Goal: Task Accomplishment & Management: Complete application form

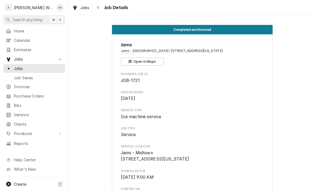
click at [28, 68] on span "Jobs" at bounding box center [38, 69] width 49 height 6
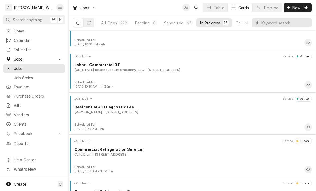
scroll to position [150, 0]
click at [266, 75] on div "JOB-1711 Service Active Labor - Commercial OT Texas Roadhouse Intermediary, LLC…" at bounding box center [193, 67] width 244 height 27
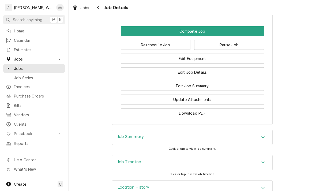
scroll to position [474, 0]
click at [242, 54] on button "Edit Equipment" at bounding box center [192, 59] width 143 height 10
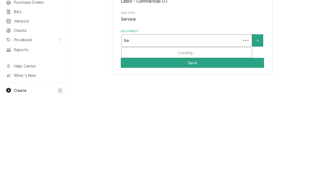
type input "b"
type input "oven"
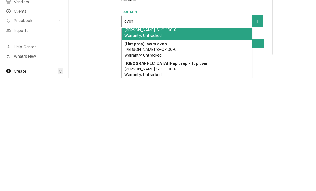
scroll to position [8, 0]
click at [257, 132] on icon "Create New Equipment" at bounding box center [257, 134] width 3 height 4
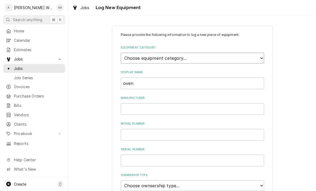
click at [230, 60] on select "Choose equipment category... Ice Machines Refrigeration Beverage Equipment Work…" at bounding box center [192, 58] width 143 height 11
select select "14"
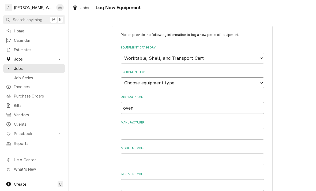
click at [235, 78] on select "Choose equipment type... Cart, Truck, and Dolly Rack and Shelf Worktable and St…" at bounding box center [192, 83] width 143 height 11
click at [234, 82] on select "Choose equipment type... Cart, Truck, and Dolly Rack and Shelf Worktable and St…" at bounding box center [192, 83] width 143 height 11
select select "117"
click at [224, 102] on input "oven" at bounding box center [192, 108] width 143 height 12
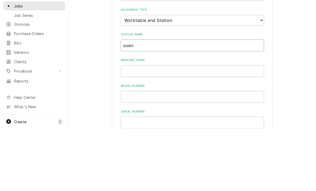
click at [206, 102] on input "oven" at bounding box center [192, 108] width 143 height 12
click at [205, 102] on input "oven" at bounding box center [192, 108] width 143 height 12
type input "Bottom Bake Over"
click at [134, 128] on input "Manufacturer" at bounding box center [192, 134] width 143 height 12
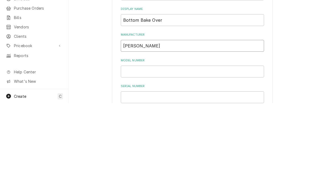
type input "Blodgett"
click at [239, 154] on input "Model Number" at bounding box center [192, 160] width 143 height 12
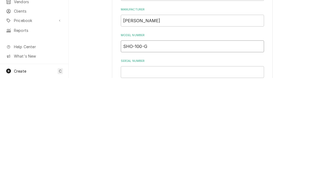
type input "SHO-100-G"
click at [132, 179] on input "Serial Number" at bounding box center [192, 185] width 143 height 12
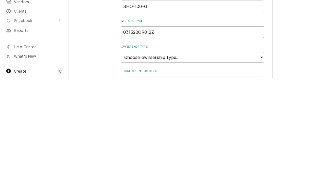
scroll to position [39, 0]
type input "031320CR012Z"
click at [135, 166] on select "Choose ownsership type... Unknown Owned Leased Rented" at bounding box center [192, 171] width 143 height 11
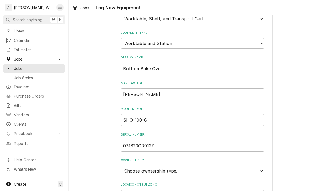
select select "1"
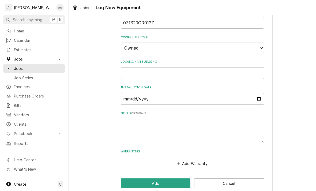
scroll to position [161, 0]
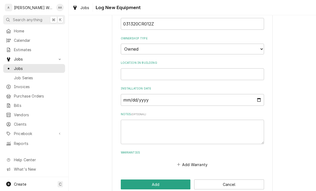
click at [130, 180] on button "Add" at bounding box center [156, 185] width 70 height 10
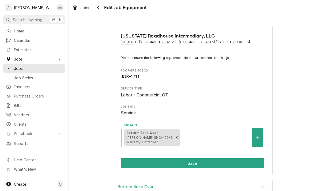
click at [239, 163] on button "Save" at bounding box center [192, 164] width 143 height 10
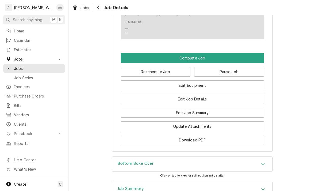
scroll to position [443, 0]
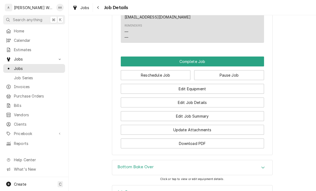
click at [252, 57] on button "Complete Job" at bounding box center [192, 62] width 143 height 10
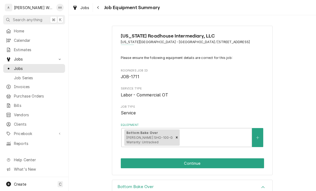
click at [249, 166] on button "Continue" at bounding box center [192, 164] width 143 height 10
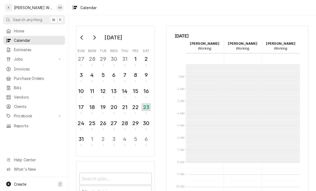
scroll to position [98, 0]
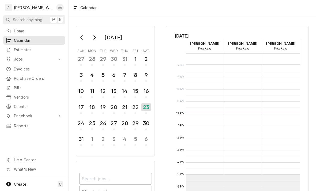
click at [19, 58] on span "Jobs" at bounding box center [34, 59] width 40 height 6
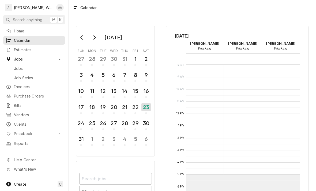
click at [18, 66] on span "Jobs" at bounding box center [38, 69] width 49 height 6
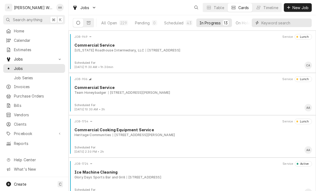
click at [290, 22] on input "Dynamic Content Wrapper" at bounding box center [286, 23] width 48 height 9
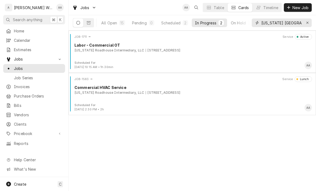
type input "Texas omaha"
click at [111, 23] on div "All Open" at bounding box center [109, 23] width 16 height 6
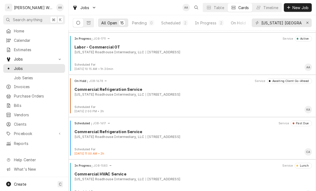
scroll to position [126, 0]
click at [90, 97] on div "On Hold JOB-1678 Service Awaiting Client Go-Ahead Commercial Refrigeration Serv…" at bounding box center [193, 91] width 244 height 27
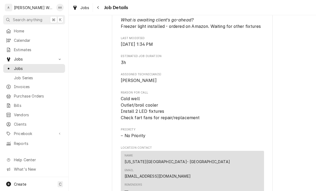
scroll to position [284, 0]
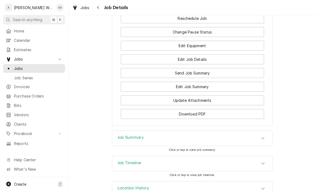
click at [258, 131] on div "Job Summary" at bounding box center [192, 138] width 160 height 15
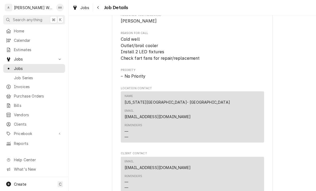
scroll to position [344, 0]
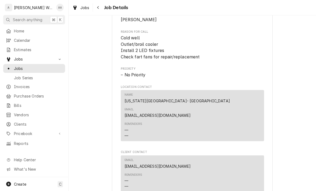
click at [17, 67] on span "Jobs" at bounding box center [38, 69] width 49 height 6
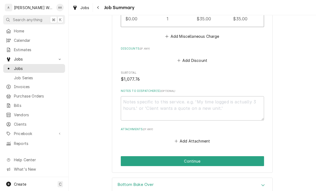
scroll to position [453, 0]
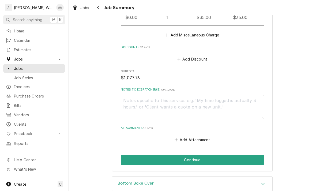
click at [253, 159] on button "Continue" at bounding box center [192, 160] width 143 height 10
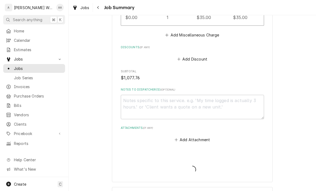
type textarea "x"
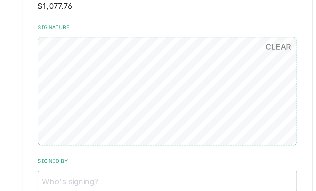
scroll to position [403, 0]
click at [121, 138] on input "Signed By" at bounding box center [192, 144] width 143 height 12
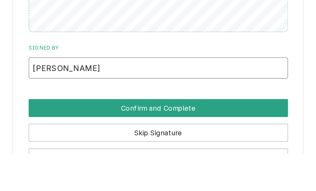
type input "[PERSON_NAME]"
click at [121, 161] on button "Confirm and Complete" at bounding box center [192, 166] width 143 height 10
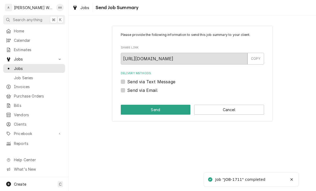
click at [249, 110] on button "Cancel" at bounding box center [229, 110] width 70 height 10
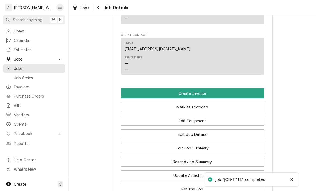
scroll to position [347, 0]
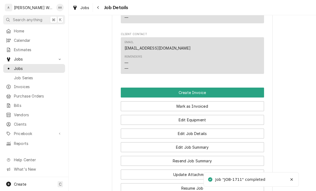
click at [250, 88] on button "Create Invoice" at bounding box center [192, 93] width 143 height 10
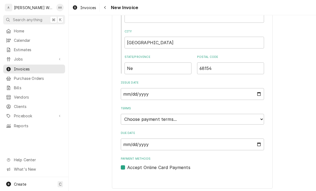
scroll to position [257, 0]
click at [139, 117] on select "Choose payment terms... Same Day Net 7 Net 14 Net 21 Net 30 Net 45 Net 60 Net 90" at bounding box center [192, 119] width 143 height 11
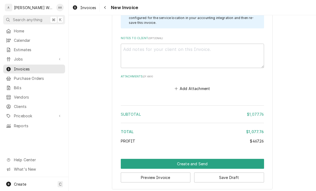
click at [130, 162] on button "Create and Send" at bounding box center [192, 164] width 143 height 10
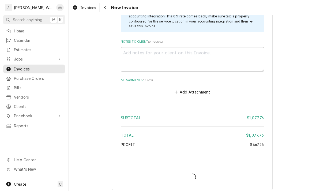
type textarea "x"
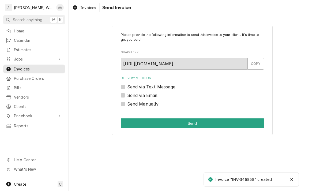
click at [127, 93] on label "Send via Email" at bounding box center [142, 95] width 30 height 6
click at [127, 93] on input "Send via Email" at bounding box center [198, 98] width 143 height 12
checkbox input "true"
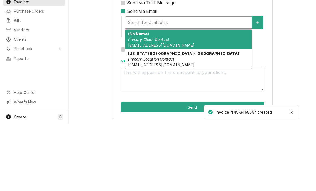
scroll to position [17, 0]
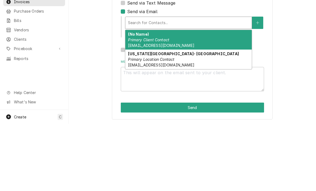
click at [188, 97] on div "(No Name) Primary Client Contact txrh@bscs.basware.com" at bounding box center [189, 107] width 127 height 20
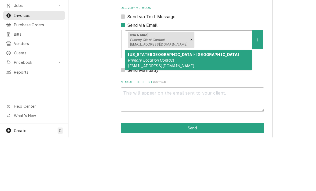
click at [171, 112] on em "Primary Location Contact" at bounding box center [151, 114] width 46 height 5
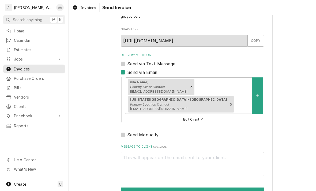
scroll to position [23, 0]
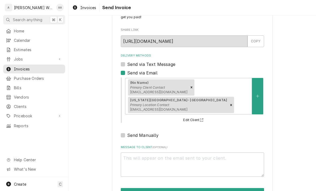
click at [135, 188] on button "Send" at bounding box center [192, 193] width 143 height 10
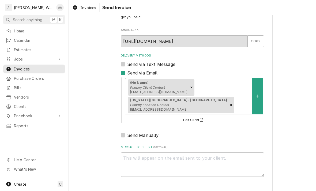
type textarea "x"
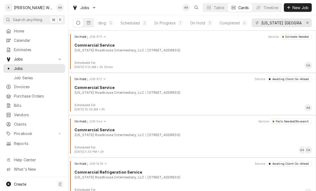
scroll to position [0, 41]
click at [230, 21] on div "Completed" at bounding box center [230, 23] width 20 height 6
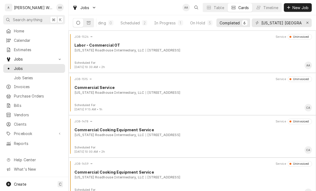
click at [274, 51] on div "[US_STATE][GEOGRAPHIC_DATA] Intermediary, LLC [STREET_ADDRESS]" at bounding box center [194, 50] width 238 height 5
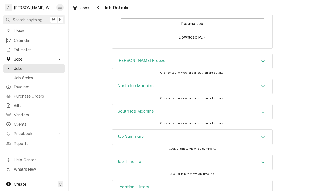
scroll to position [512, 0]
click at [264, 130] on div "Job Summary" at bounding box center [192, 137] width 160 height 15
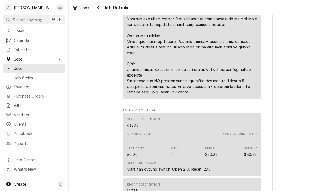
scroll to position [874, 0]
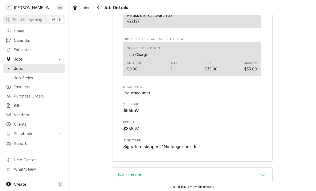
click at [269, 168] on div "Job Timeline" at bounding box center [192, 175] width 160 height 15
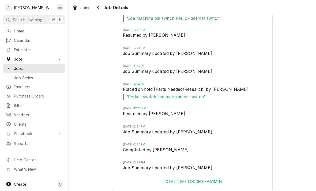
scroll to position [1435, 0]
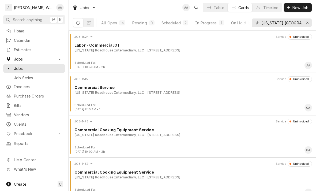
click at [19, 182] on div "Create" at bounding box center [20, 185] width 12 height 6
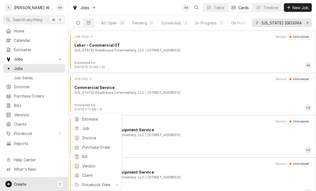
click at [78, 129] on icon at bounding box center [76, 129] width 3 height 4
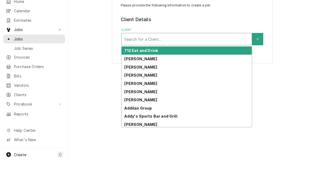
type input "k"
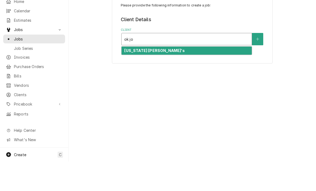
click at [128, 78] on strong "[US_STATE] [PERSON_NAME]'s" at bounding box center [154, 80] width 61 height 5
type input "ok jo"
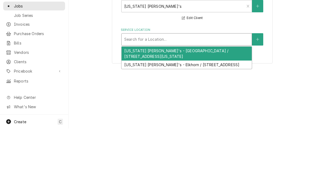
click at [134, 109] on div "[US_STATE] [PERSON_NAME]'s - [GEOGRAPHIC_DATA] / [STREET_ADDRESS][US_STATE]" at bounding box center [187, 116] width 130 height 14
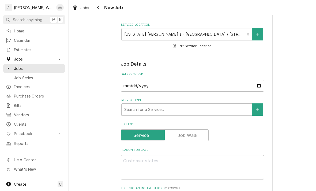
scroll to position [75, 0]
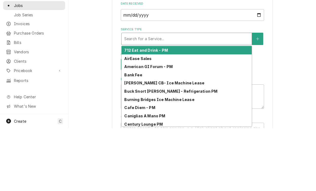
type input "c"
type textarea "x"
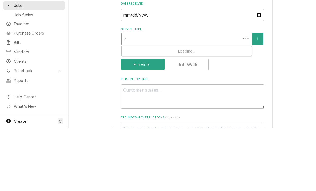
type input "co"
type textarea "x"
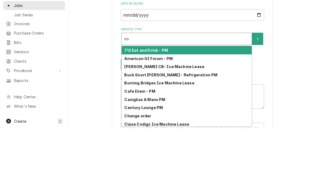
type input "c"
type textarea "x"
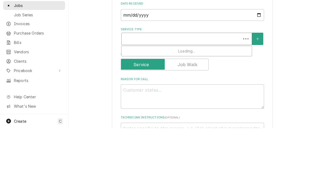
type textarea "x"
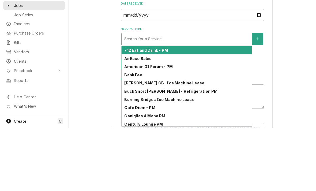
type input "o"
type textarea "x"
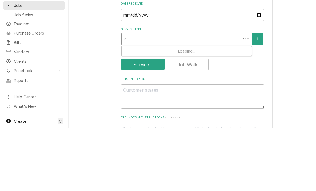
type input "ot"
type textarea "x"
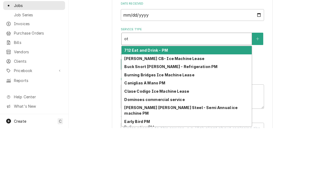
type input "ot"
type textarea "x"
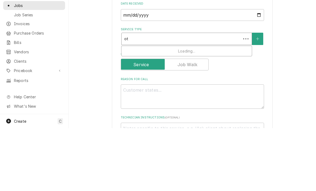
type input "ot l"
type textarea "x"
type input "ot la"
type textarea "x"
type input "ot lab"
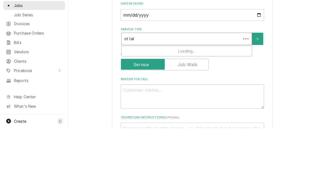
type textarea "x"
type input "ot labo"
type textarea "x"
type input "ot labor"
type textarea "x"
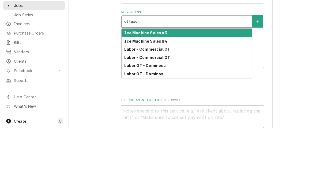
scroll to position [93, 0]
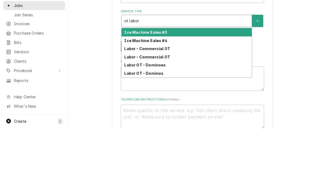
click at [130, 109] on strong "Labor - Commercial OT" at bounding box center [147, 111] width 46 height 5
type input "ot labor"
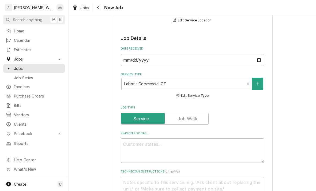
click at [132, 144] on textarea "Reason For Call" at bounding box center [192, 151] width 143 height 24
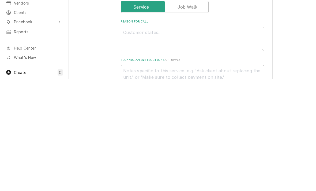
type textarea "x"
type textarea "Re"
type textarea "x"
type textarea "Rea"
type textarea "x"
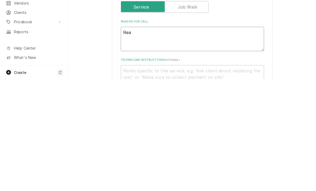
type textarea "Reac"
type textarea "x"
type textarea "Reach"
type textarea "x"
type textarea "Reach i"
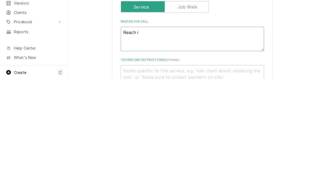
type textarea "x"
type textarea "Reach is"
type textarea "x"
type textarea "Reach is"
type textarea "x"
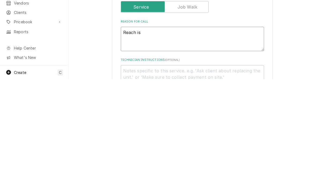
type textarea "Reach is f"
type textarea "x"
type textarea "Reach is fr"
type textarea "x"
type textarea "Reach is fre"
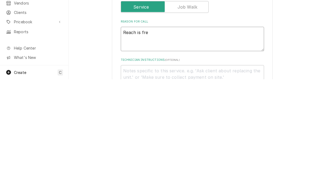
type textarea "x"
type textarea "Reach is free"
type textarea "x"
type textarea "Reach is freez"
type textarea "x"
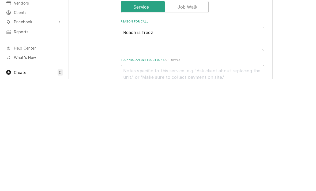
type textarea "Reach is freeze"
type textarea "x"
type textarea "Reach is freezer"
type textarea "x"
type textarea "Reach is freezer o"
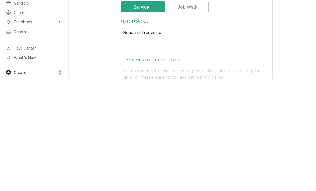
type textarea "x"
type textarea "Reach is freezer os"
type textarea "x"
type textarea "Reach is freezer is"
type textarea "x"
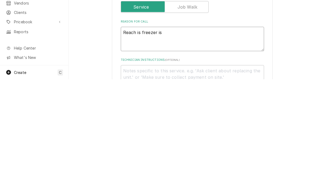
type textarea "Reach is freezer is n"
type textarea "x"
type textarea "Reach is freezer is not"
type textarea "x"
type textarea "Reach is freezer is not"
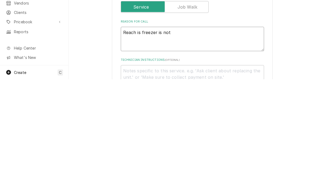
type textarea "x"
type textarea "Reach is freezer is not k"
type textarea "x"
type textarea "Reach is freezer is not ke"
type textarea "x"
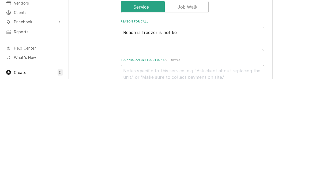
type textarea "Reach is freezer is not kee"
type textarea "x"
type textarea "Reach is freezer is not keep"
type textarea "x"
type textarea "Reach is freezer is not keepin"
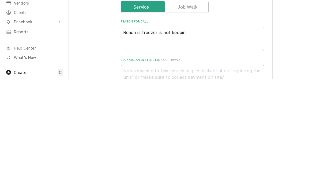
type textarea "x"
type textarea "Reach is freezer is not keeping"
type textarea "x"
type textarea "Reach is freezer is not keeping"
type textarea "x"
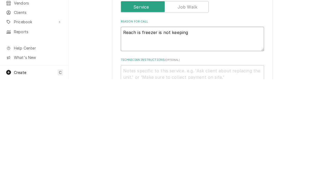
type textarea "Reach is freezer is not keeping t"
type textarea "x"
type textarea "Reach is freezer is not keeping tem"
type textarea "x"
type textarea "Reach is freezer is not keeping temp"
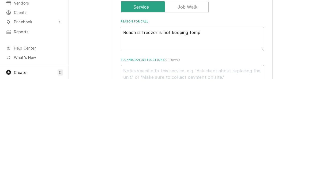
type textarea "x"
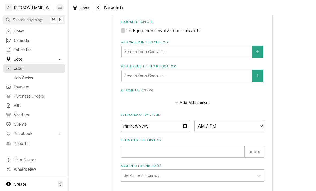
scroll to position [330, 0]
type textarea "Reach is freezer is not keeping temp"
click at [130, 126] on input "Date" at bounding box center [156, 126] width 70 height 12
type input "2025-08-23"
type textarea "x"
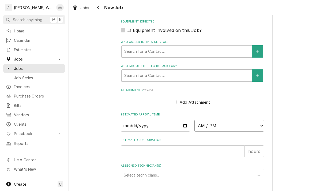
click at [251, 124] on select "AM / PM 6:00 AM 6:15 AM 6:30 AM 6:45 AM 7:00 AM 7:15 AM 7:30 AM 7:45 AM 8:00 AM…" at bounding box center [230, 126] width 70 height 12
select select "12:00:00"
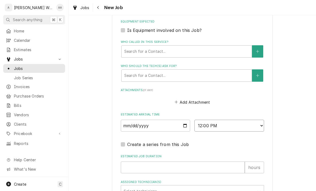
type textarea "x"
click at [127, 165] on input "Estimated Job Duration" at bounding box center [183, 168] width 124 height 12
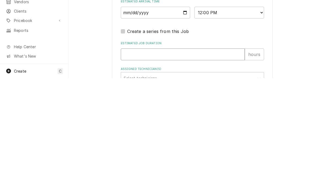
type input "2"
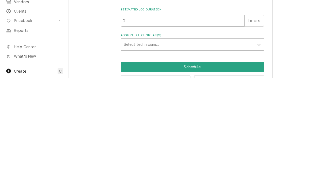
type textarea "x"
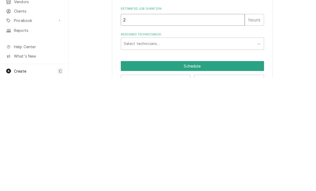
type input "2"
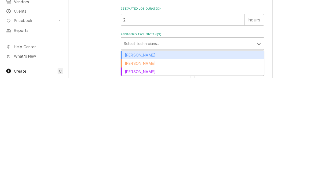
click at [125, 164] on div "[PERSON_NAME]" at bounding box center [192, 168] width 143 height 8
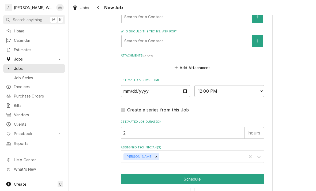
click at [131, 174] on button "Schedule" at bounding box center [192, 179] width 143 height 10
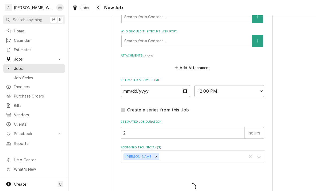
type textarea "x"
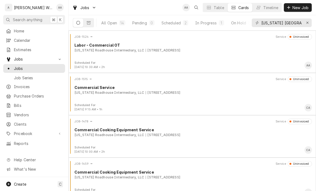
click at [16, 38] on span "Calendar" at bounding box center [38, 41] width 49 height 6
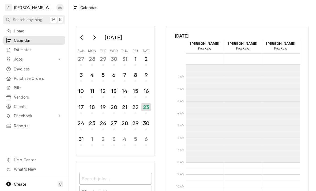
scroll to position [98, 0]
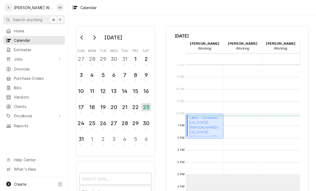
click at [212, 128] on span "Oklahoma Joe's Oklahoma Joe's - Aksarben / 1912 S 67th St, Omaha, Nebraska 68106" at bounding box center [206, 128] width 32 height 16
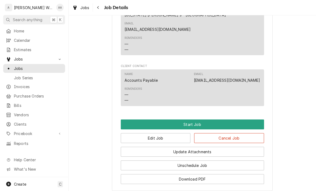
scroll to position [304, 0]
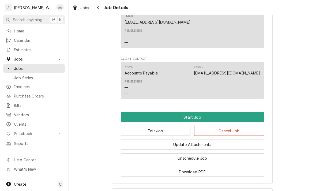
click at [257, 112] on button "Start Job" at bounding box center [192, 117] width 143 height 10
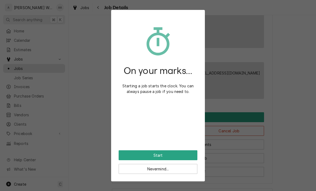
click at [187, 159] on button "Start" at bounding box center [158, 155] width 79 height 10
